Goal: Check status: Check status

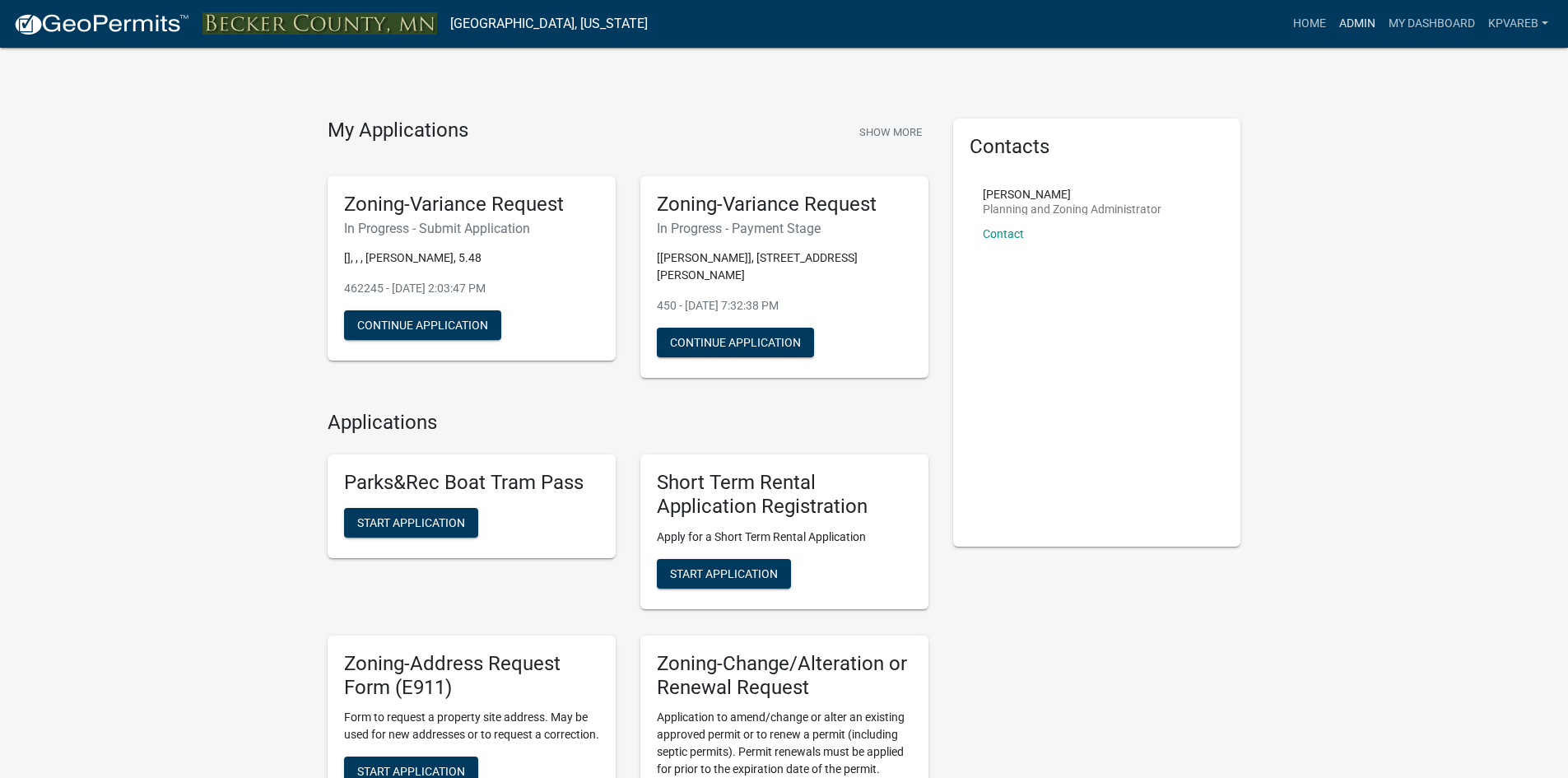
click at [1363, 20] on link "Admin" at bounding box center [1357, 24] width 50 height 31
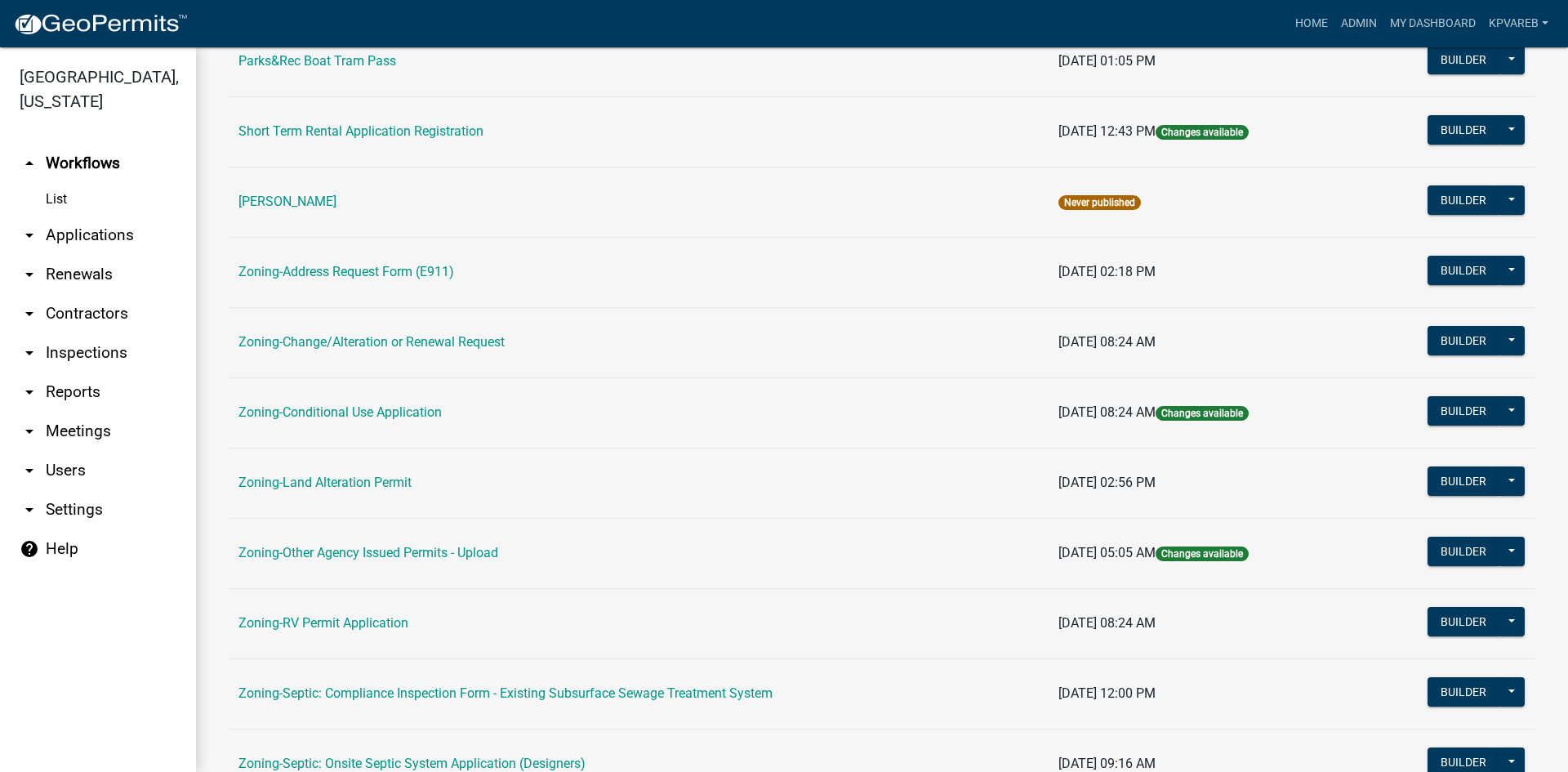
scroll to position [470, 0]
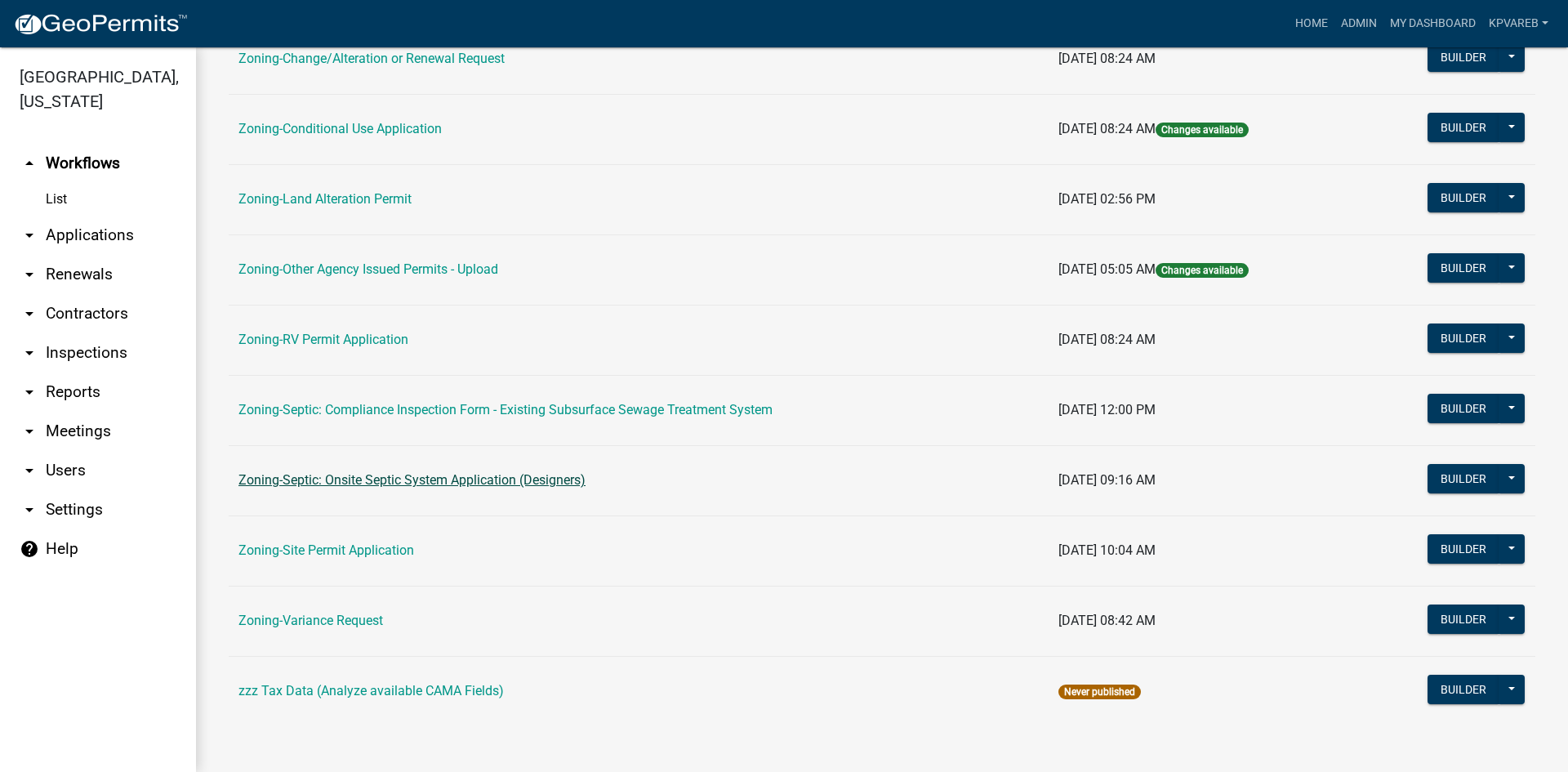
click at [493, 483] on link "Zoning-Septic: Onsite Septic System Application (Designers)" at bounding box center [411, 479] width 347 height 16
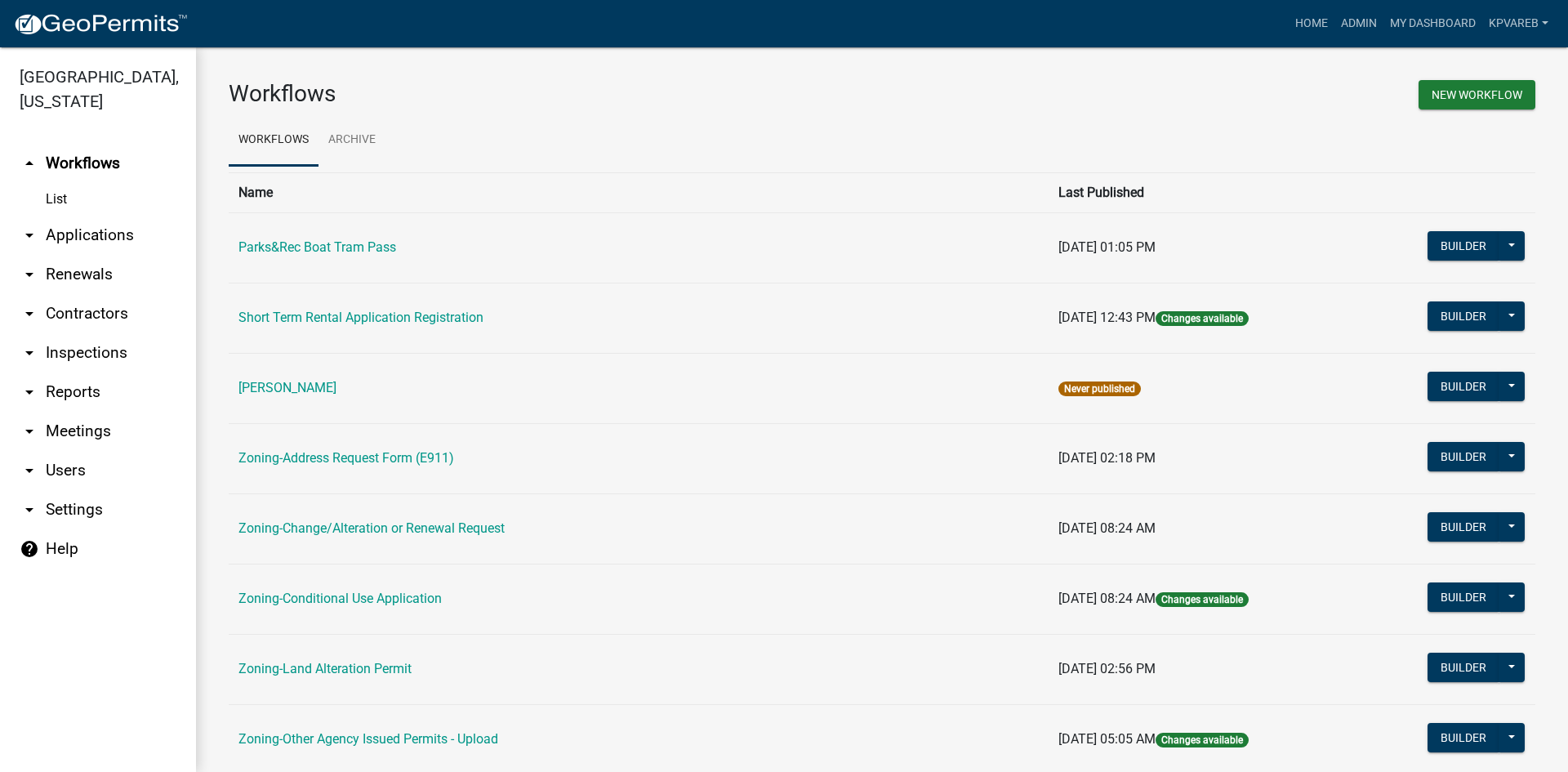
click at [493, 483] on main "Workflows New Workflow Workflows Archive Name Last Published Parks&Rec Boat Tra…" at bounding box center [882, 410] width 1372 height 725
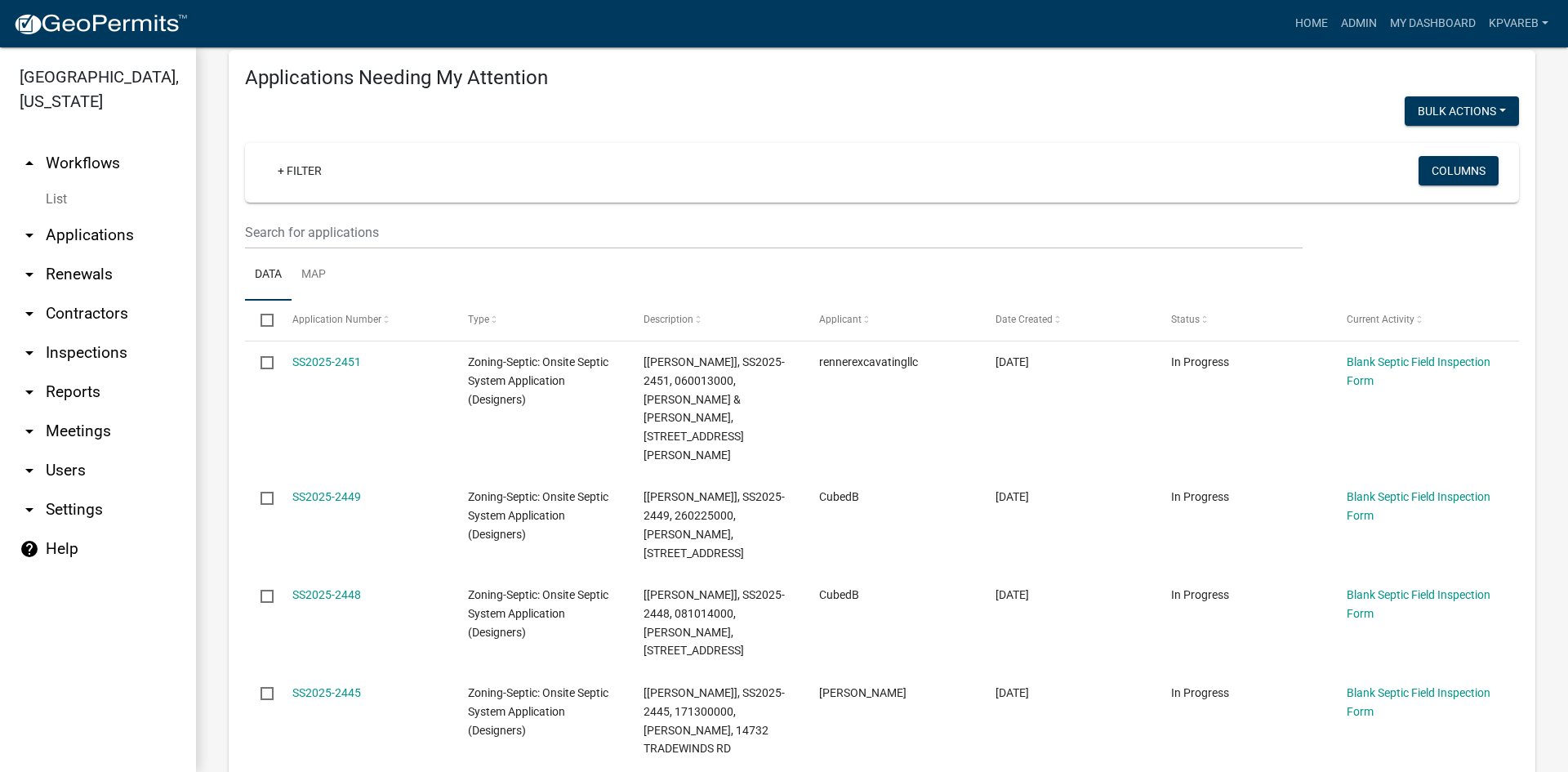
scroll to position [82, 0]
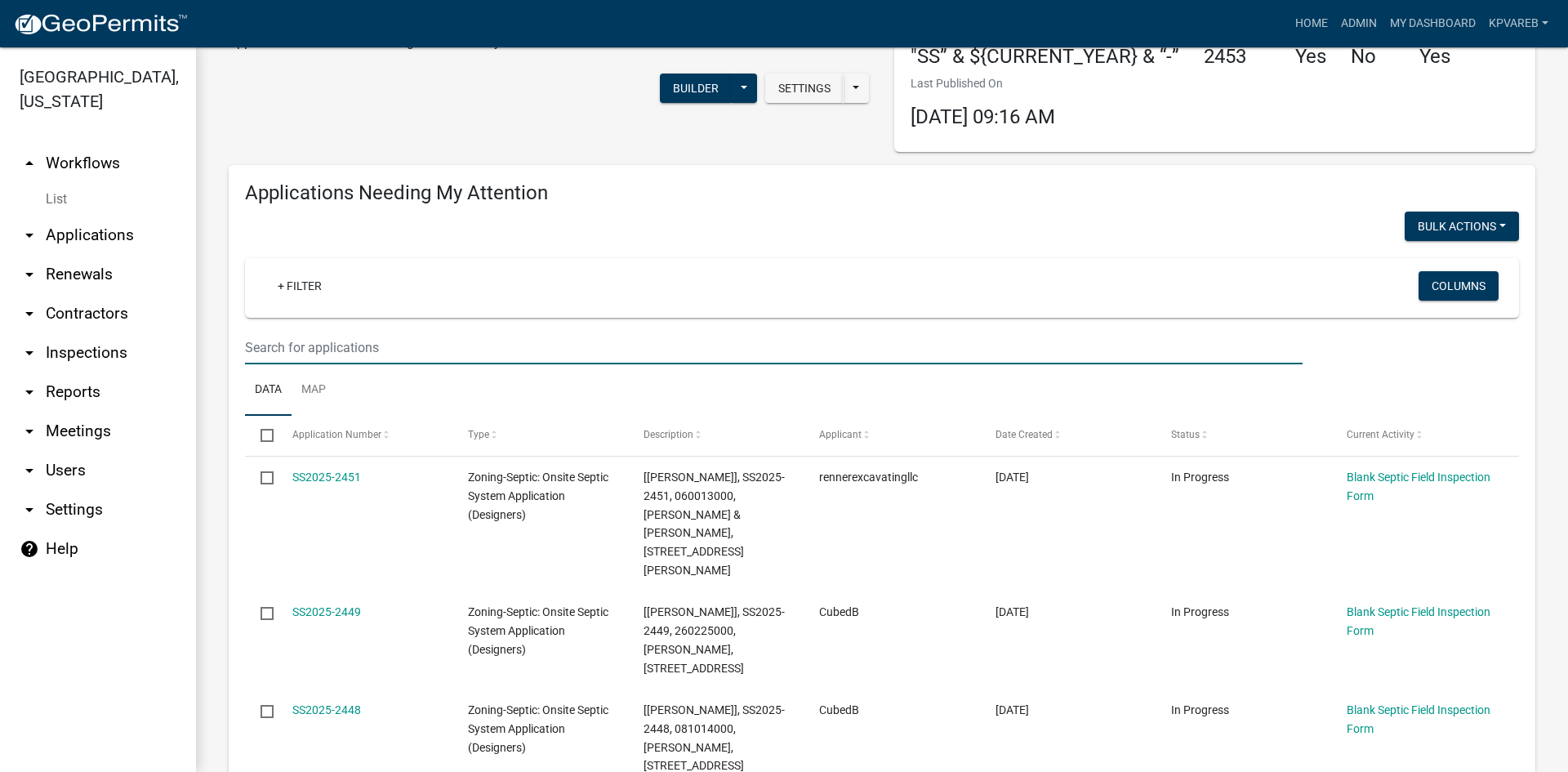
click at [327, 361] on input "text" at bounding box center [774, 348] width 1057 height 34
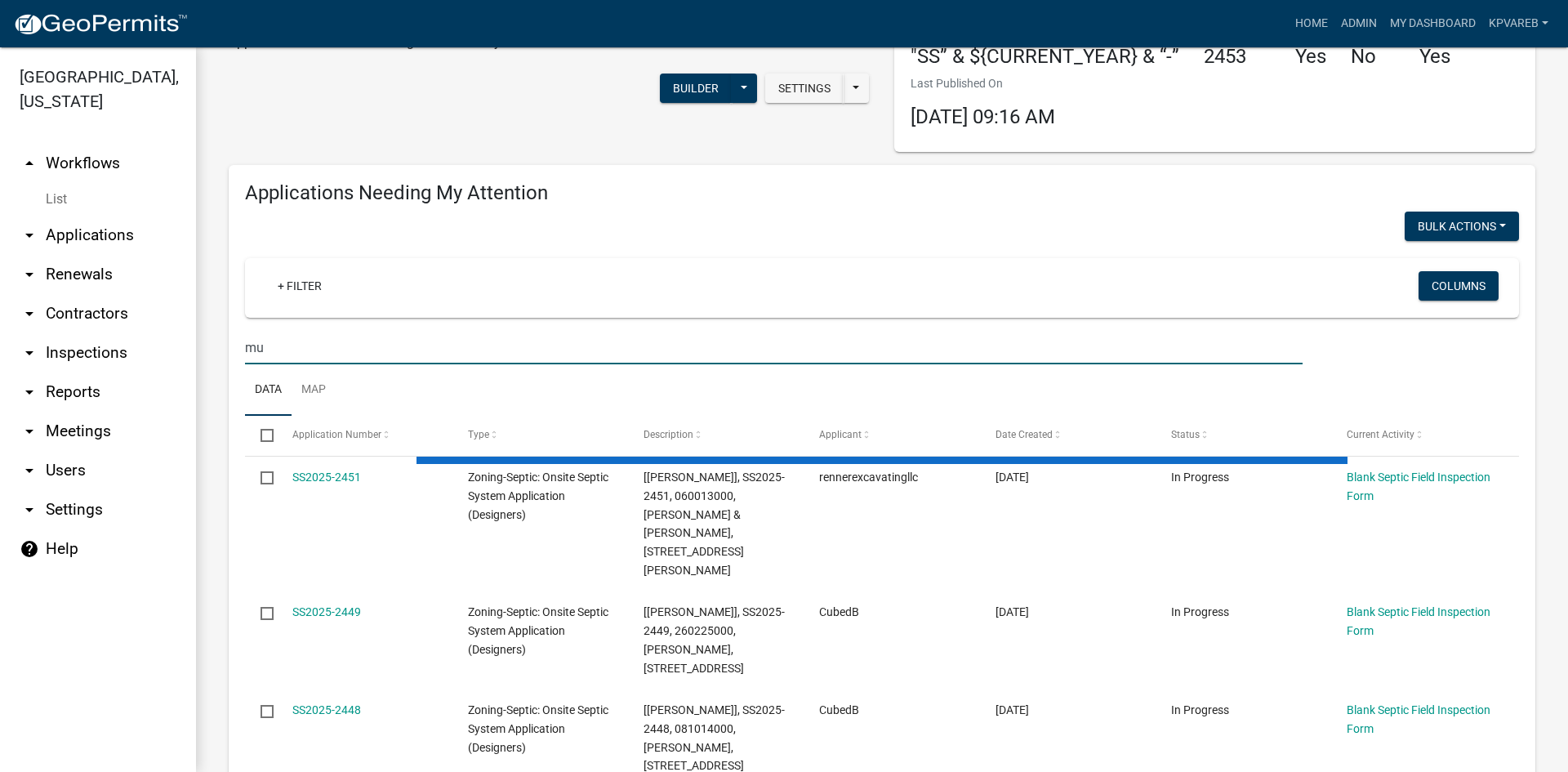
type input "m"
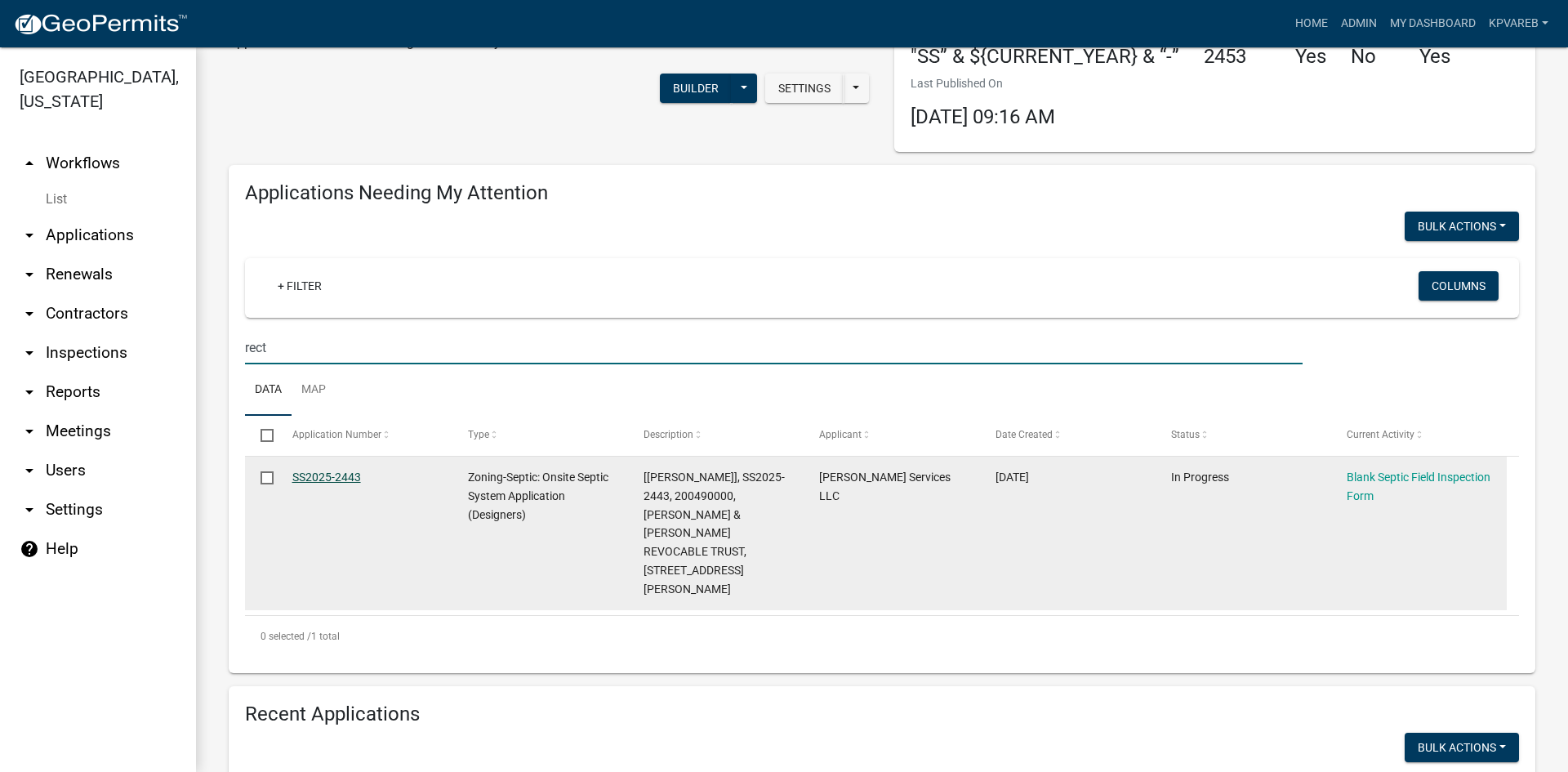
type input "rect"
click at [330, 473] on link "SS2025-2443" at bounding box center [326, 477] width 68 height 13
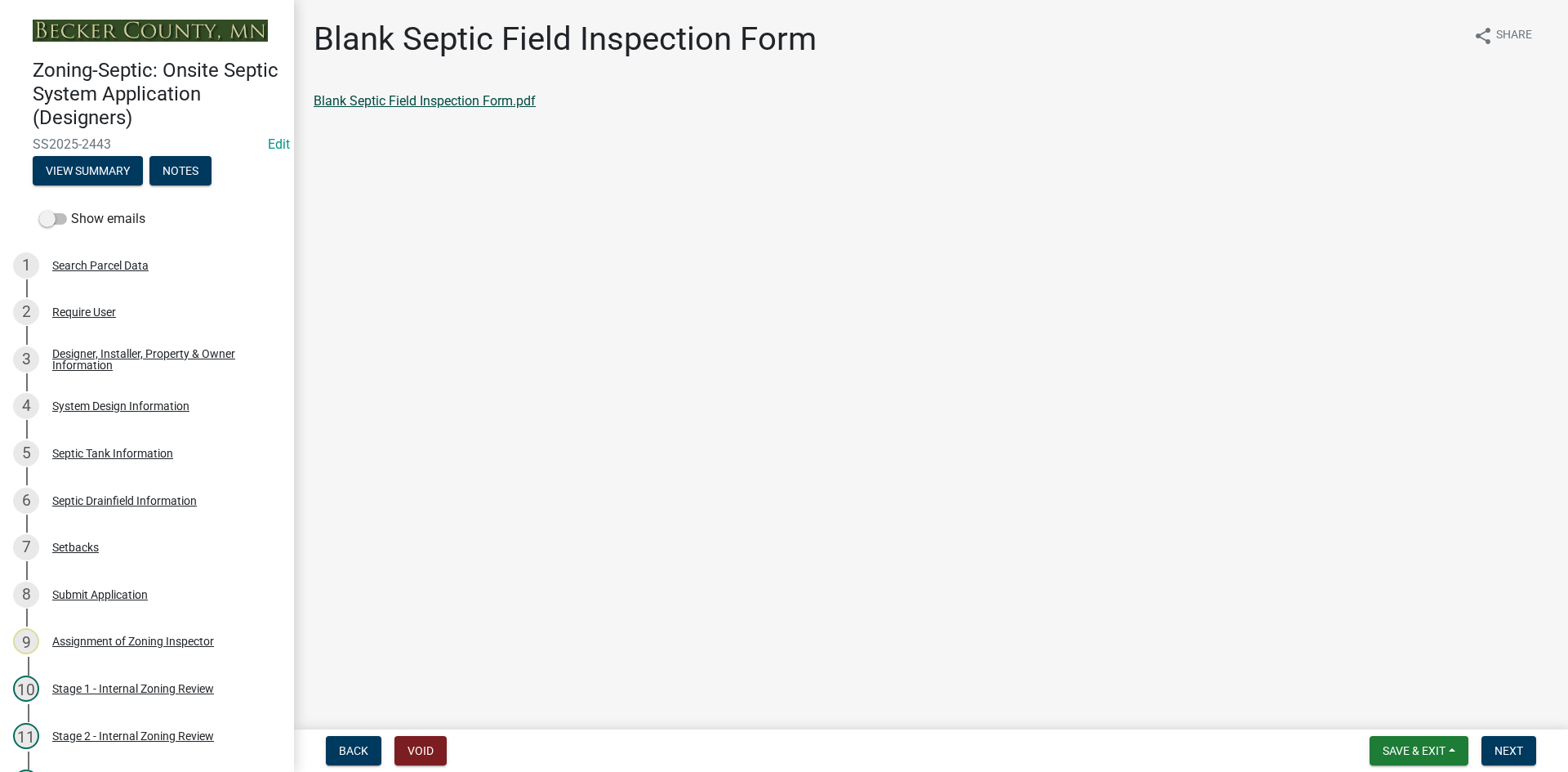
click at [504, 103] on link "Blank Septic Field Inspection Form.pdf" at bounding box center [424, 100] width 222 height 16
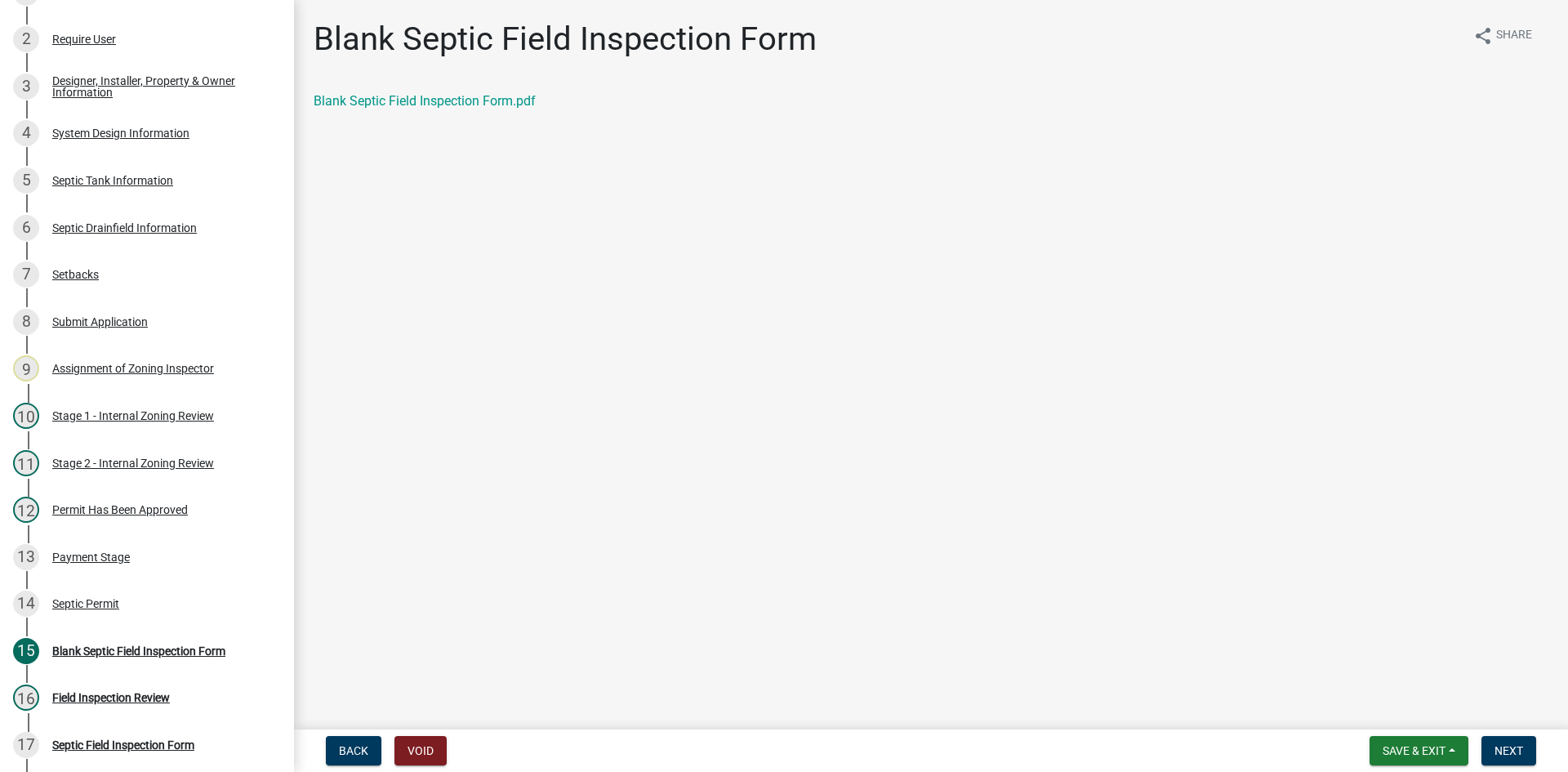
scroll to position [280, 0]
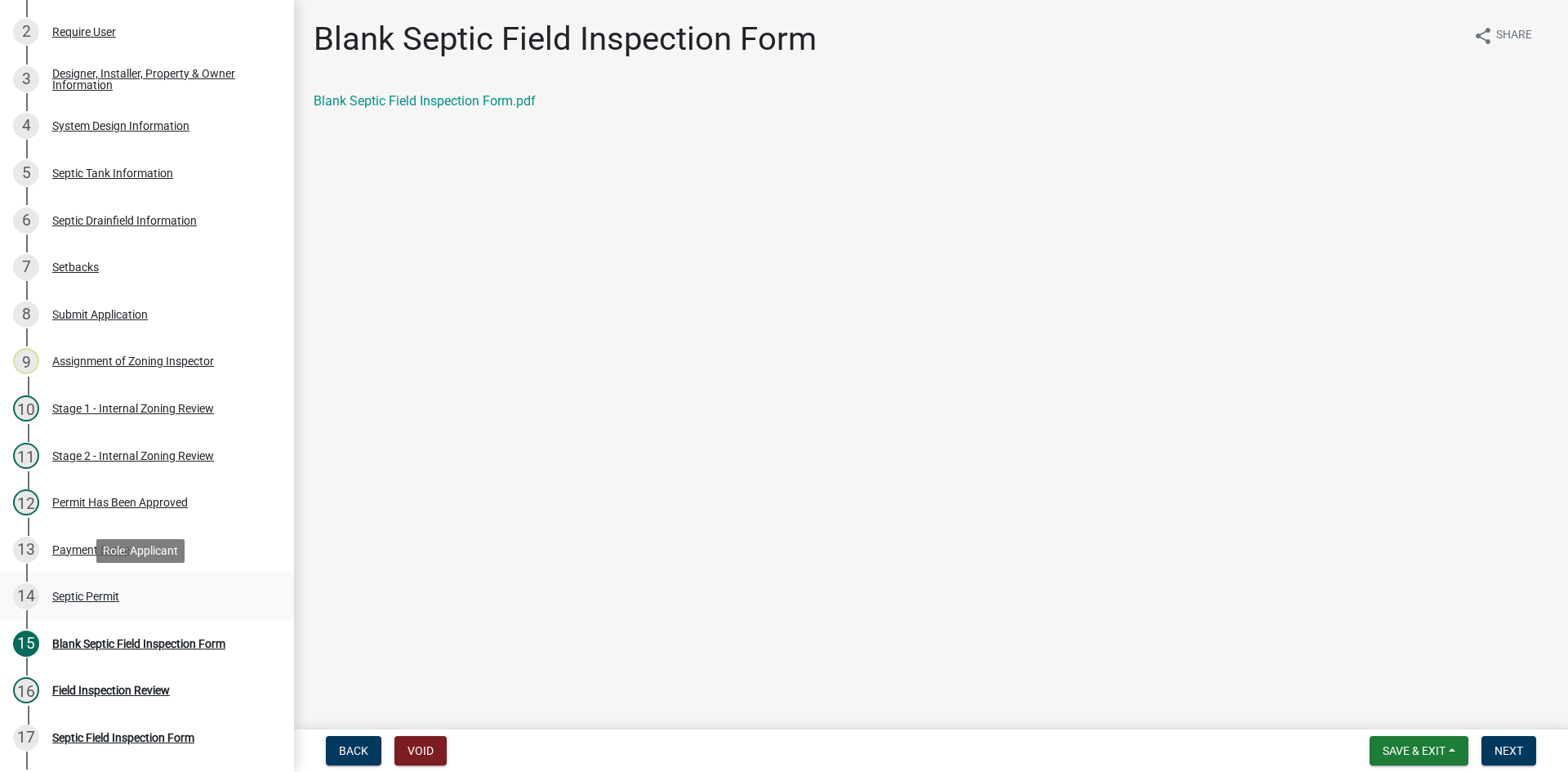
click at [106, 593] on div "Septic Permit" at bounding box center [85, 596] width 67 height 12
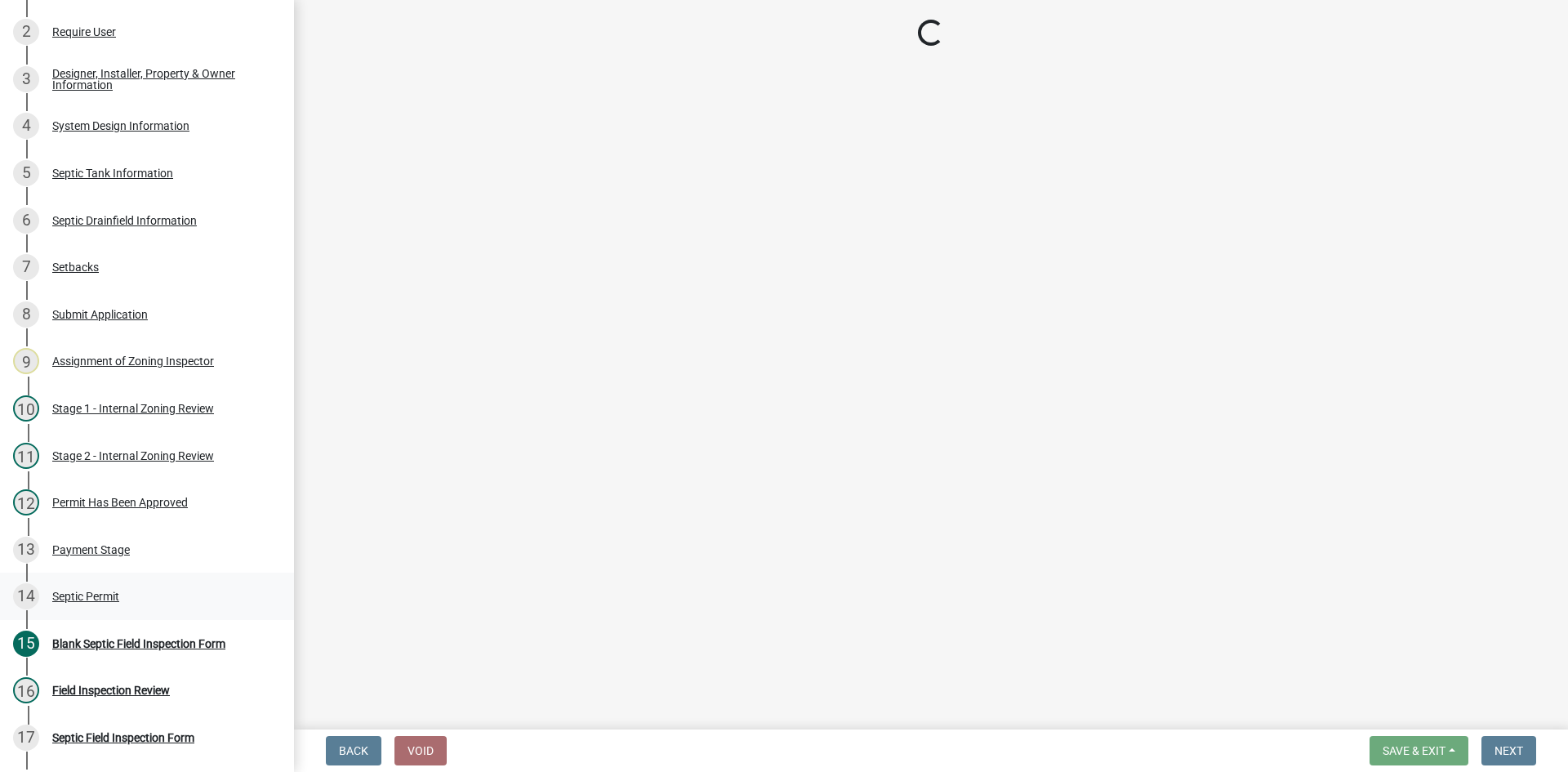
click at [92, 597] on div "Septic Permit" at bounding box center [85, 596] width 67 height 12
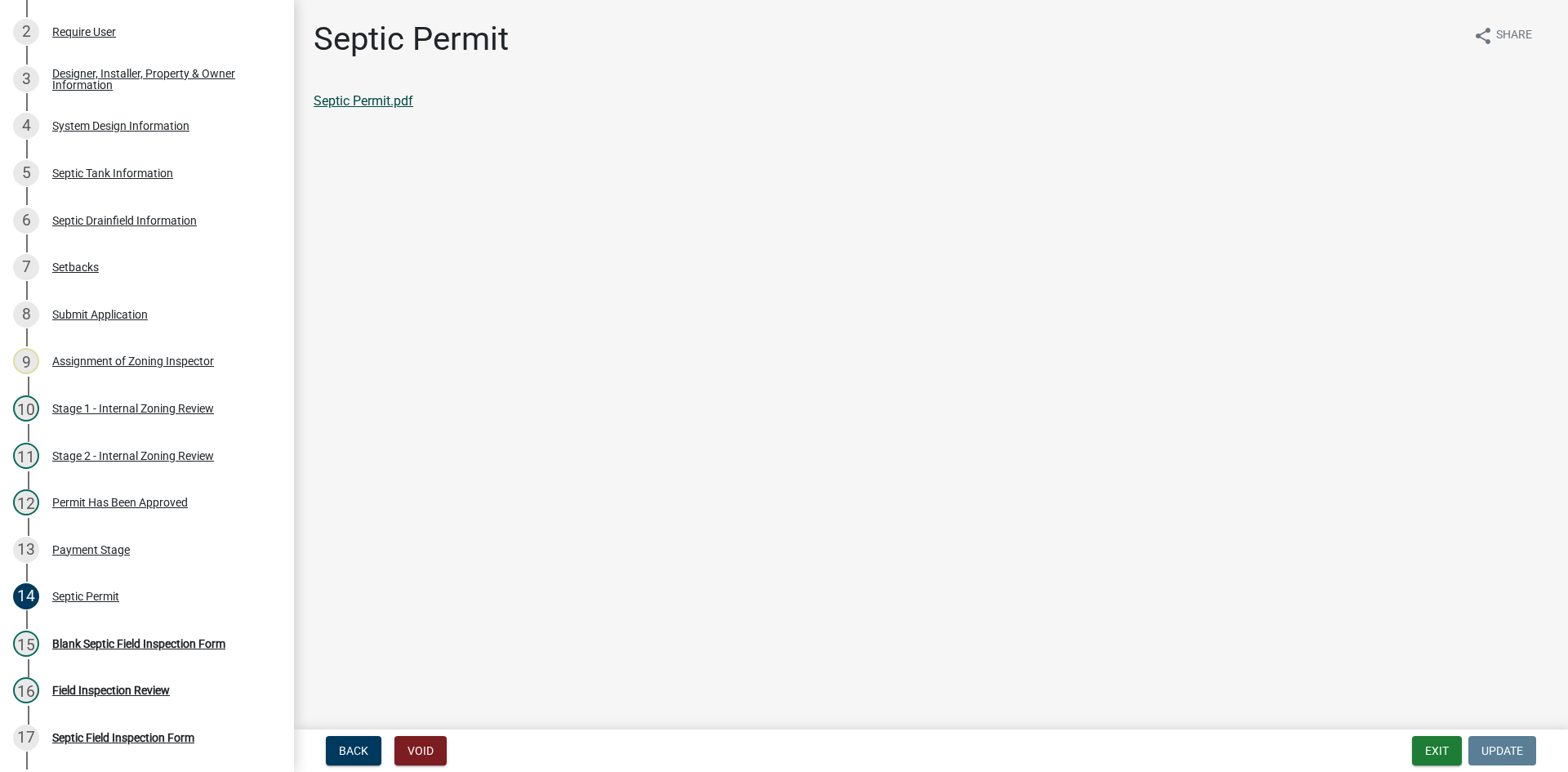
click at [401, 105] on link "Septic Permit.pdf" at bounding box center [363, 100] width 99 height 16
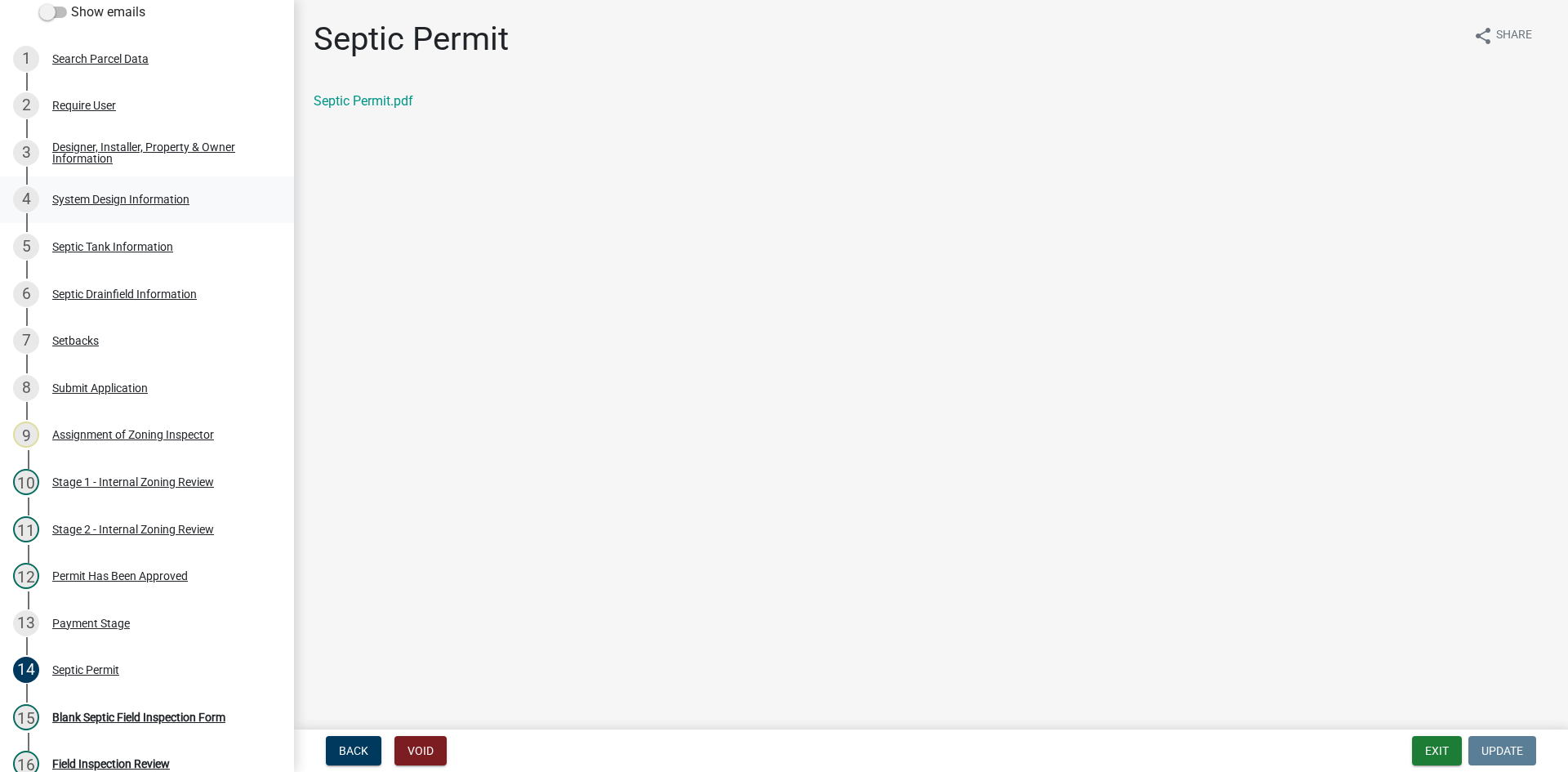
scroll to position [204, 0]
click at [143, 201] on div "System Design Information" at bounding box center [120, 202] width 137 height 12
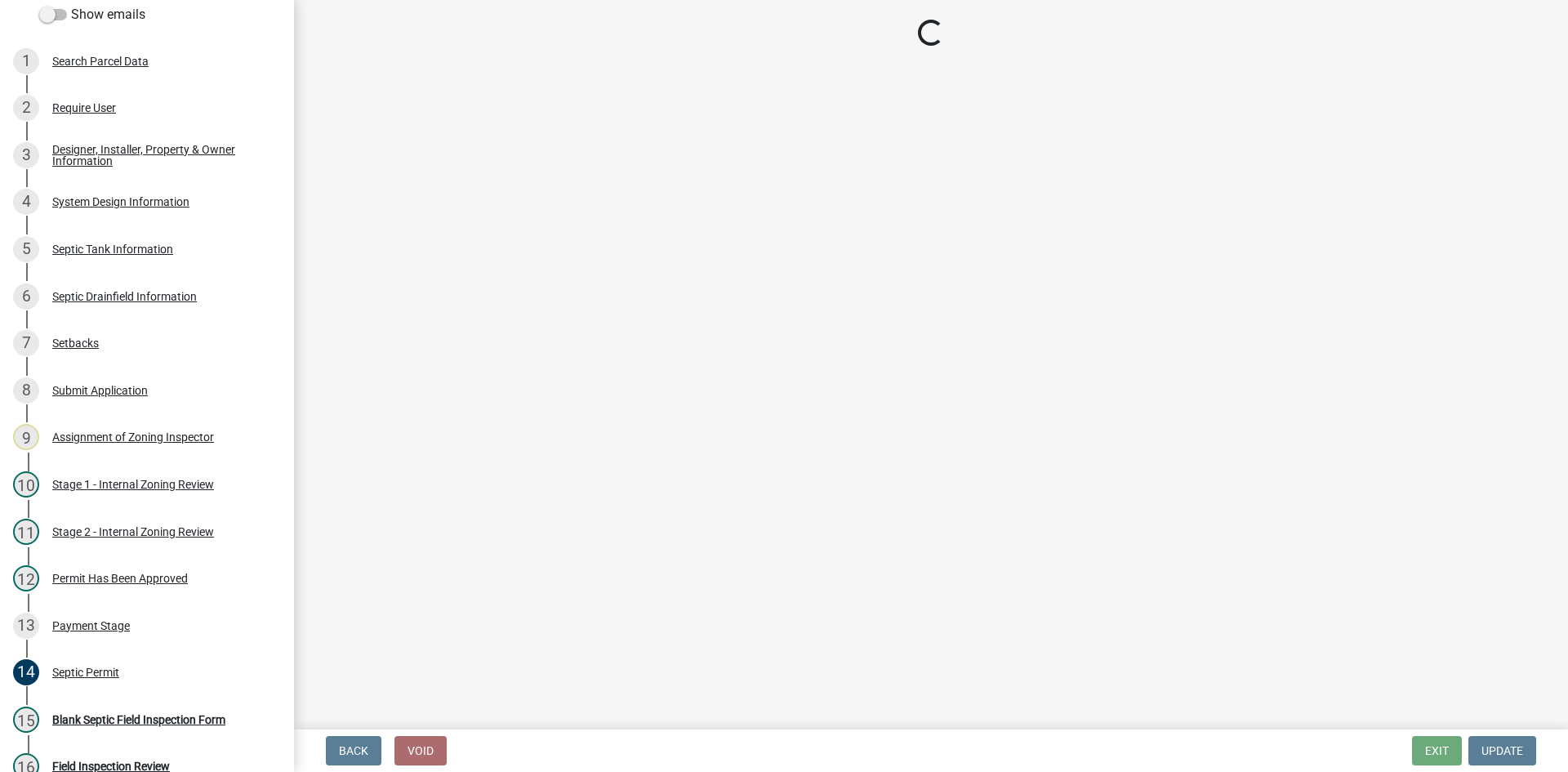
select select "8ba21533-2acf-4cc6-95e5-280e4aabd5a3"
select select "25258e87-3ef9-4f1c-a5f1-75a1d463abfb"
select select "011fbff4-a41d-4a75-9bd8-71c7e6c69e0d"
select select "85fdfef2-2683-4311-b5d5-5505f6411127"
select select "ba735beb-519e-40f0-ae20-62d65fc4c46b"
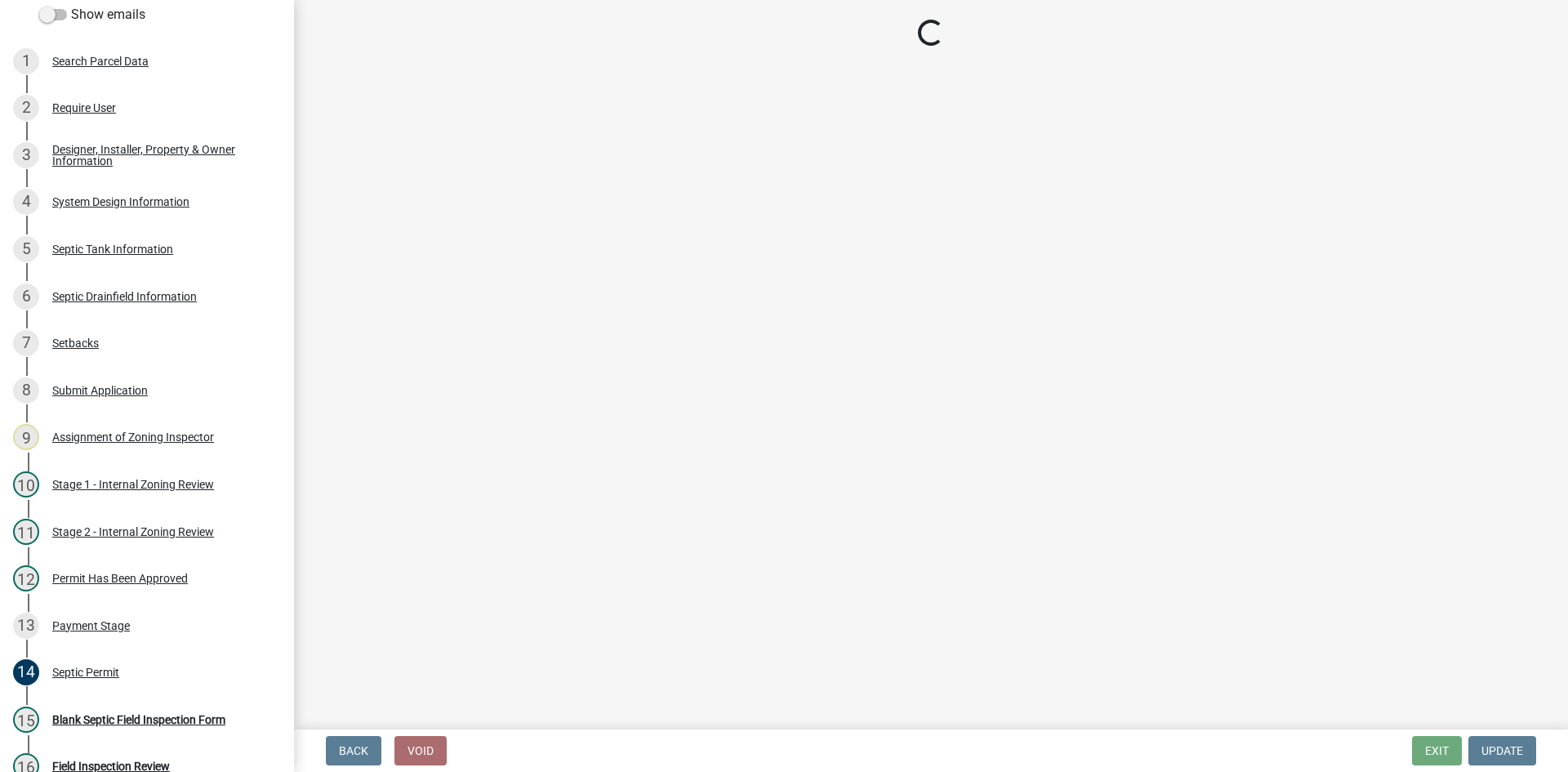
select select "ef698bf5-6172-44c1-9ffb-522c07469aed"
select select "a2b5ca25-65b1-425d-82c5-8881ea380237"
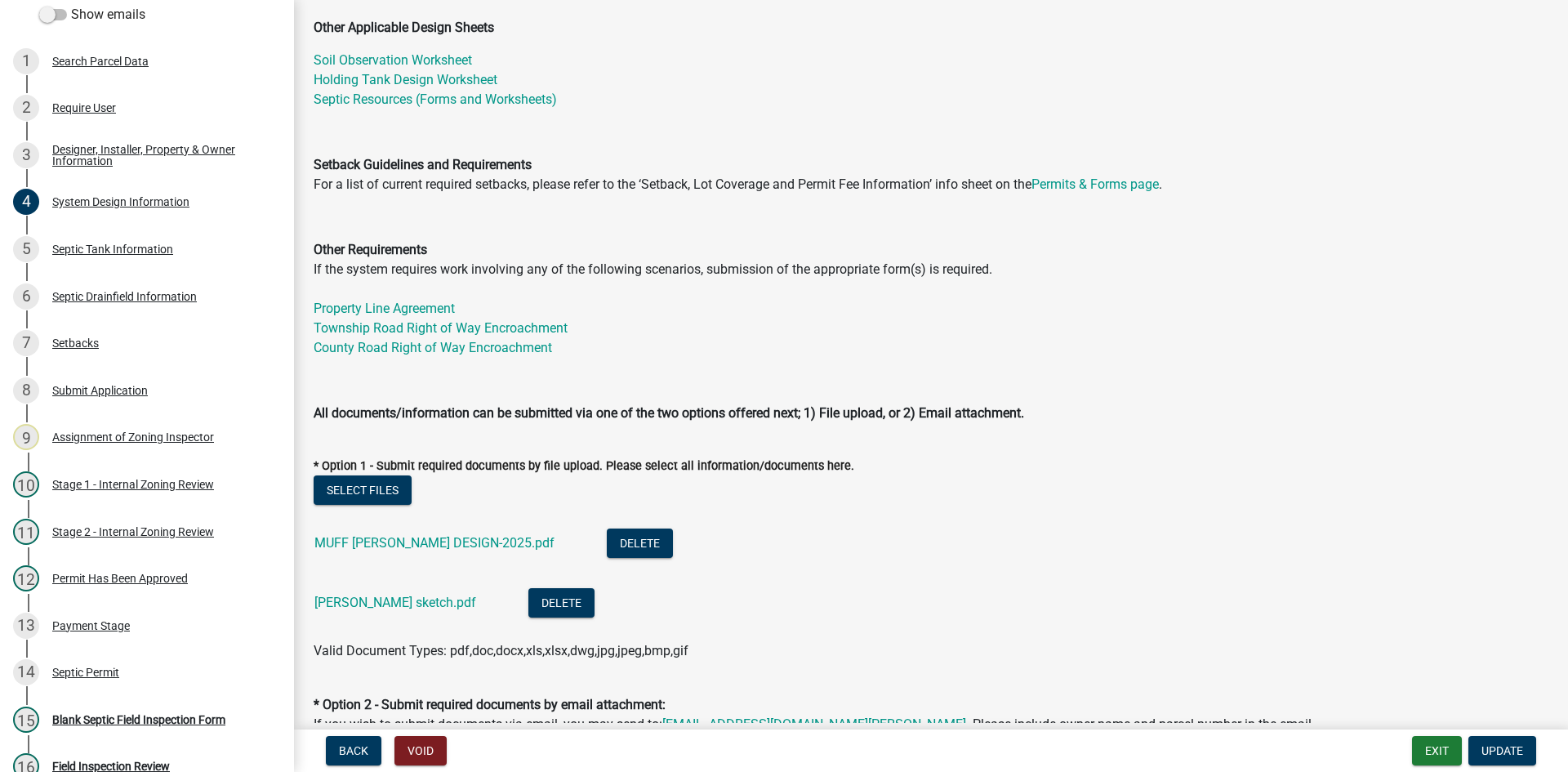
scroll to position [653, 0]
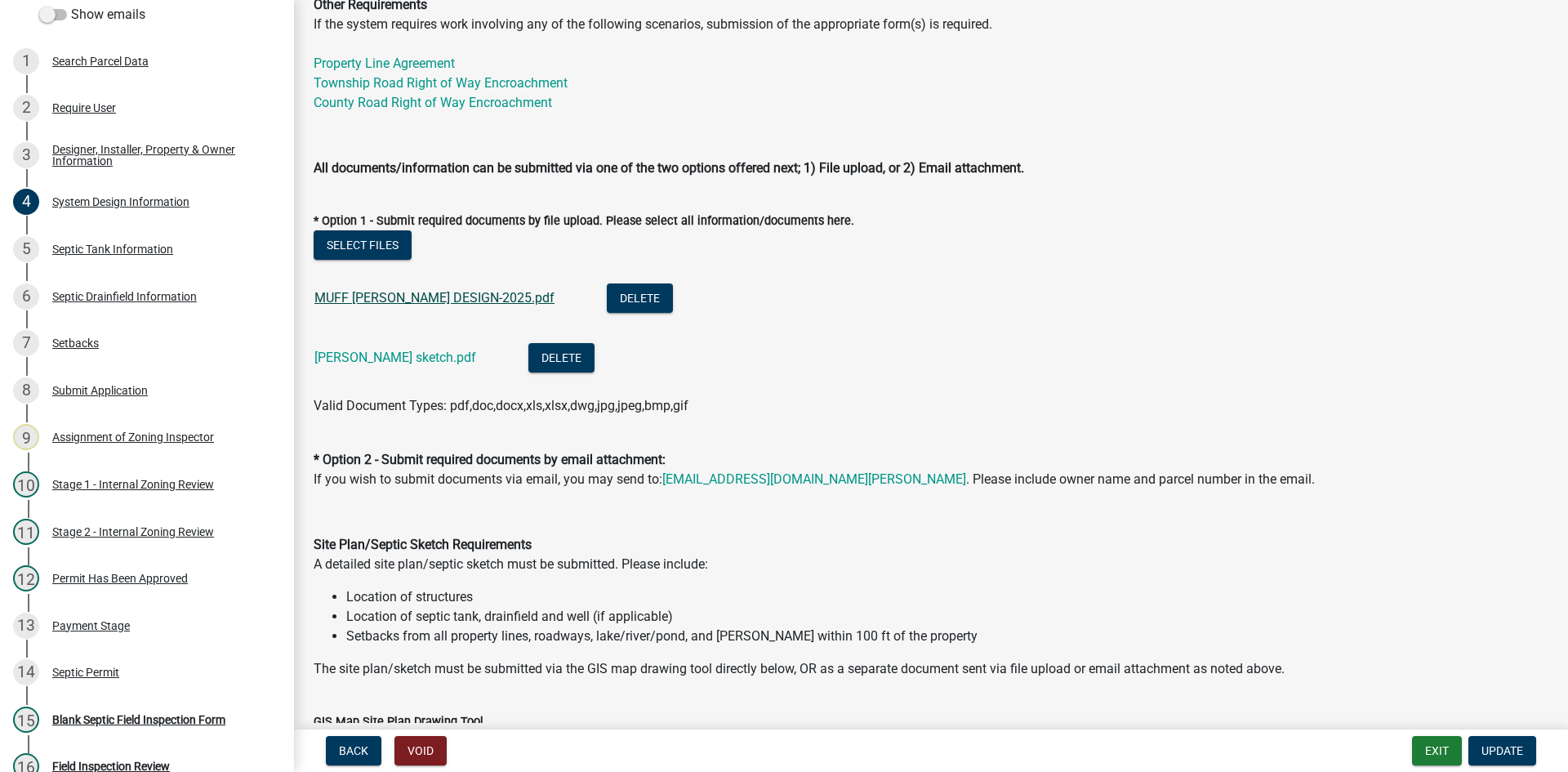
click at [425, 299] on link "MUFF [PERSON_NAME] DESIGN-2025.pdf" at bounding box center [434, 297] width 240 height 16
click at [389, 354] on link "[PERSON_NAME] sketch.pdf" at bounding box center [395, 357] width 161 height 16
